Goal: Information Seeking & Learning: Learn about a topic

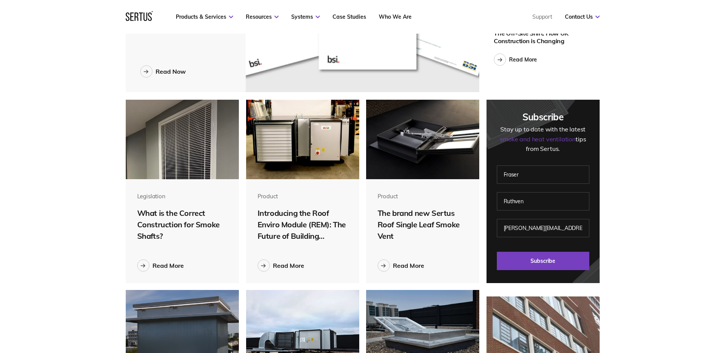
scroll to position [191, 0]
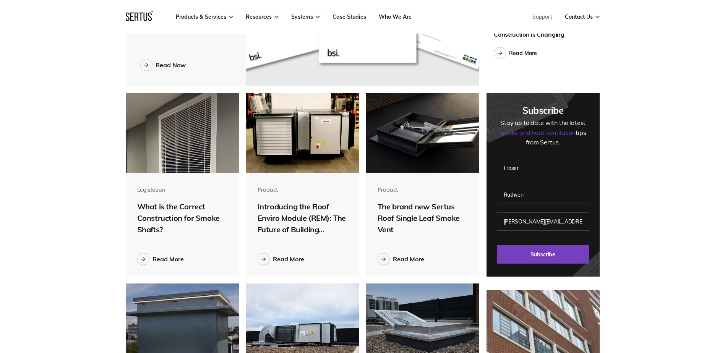
drag, startPoint x: 525, startPoint y: 111, endPoint x: 576, endPoint y: 141, distance: 59.8
click at [356, 141] on div "Subscribe Stay up to date with the latest smoke and heat ventilation tips from …" at bounding box center [544, 184] width 114 height 183
drag, startPoint x: 576, startPoint y: 141, endPoint x: 634, endPoint y: 169, distance: 64.0
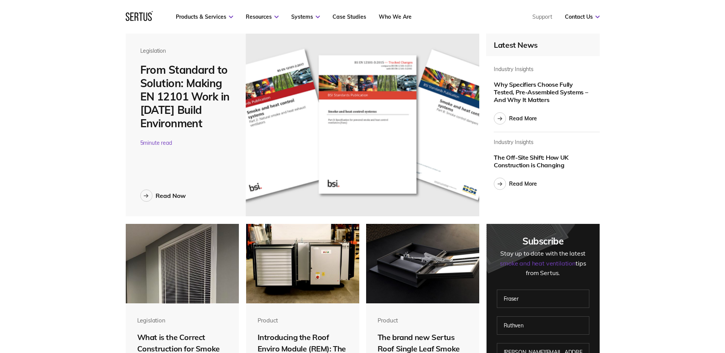
scroll to position [239, 0]
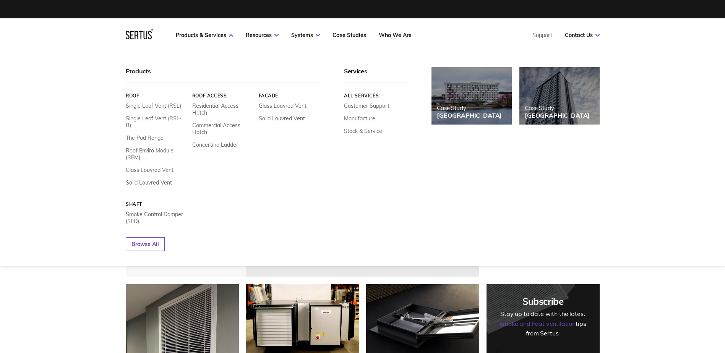
click at [134, 33] on icon at bounding box center [139, 34] width 27 height 10
